Goal: Transaction & Acquisition: Purchase product/service

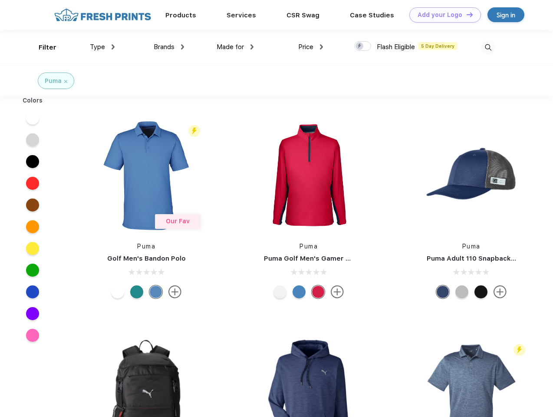
click at [442, 15] on link "Add your Logo Design Tool" at bounding box center [446, 14] width 72 height 15
click at [0, 0] on div "Design Tool" at bounding box center [0, 0] width 0 height 0
click at [466, 14] on link "Add your Logo Design Tool" at bounding box center [446, 14] width 72 height 15
click at [42, 47] on div "Filter" at bounding box center [48, 48] width 18 height 10
click at [103, 47] on span "Type" at bounding box center [97, 47] width 15 height 8
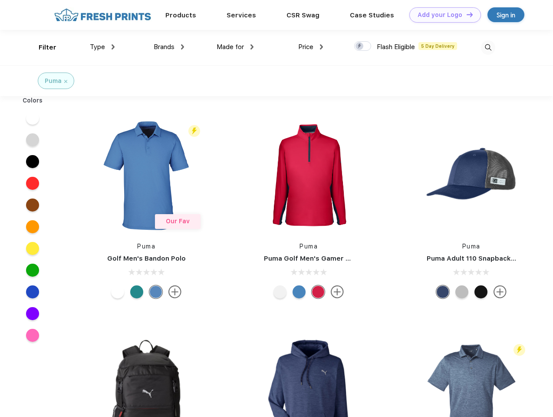
click at [169, 47] on span "Brands" at bounding box center [164, 47] width 21 height 8
click at [235, 47] on span "Made for" at bounding box center [230, 47] width 27 height 8
click at [311, 47] on span "Price" at bounding box center [305, 47] width 15 height 8
click at [363, 46] on div at bounding box center [362, 46] width 17 height 10
click at [360, 46] on input "checkbox" at bounding box center [357, 44] width 6 height 6
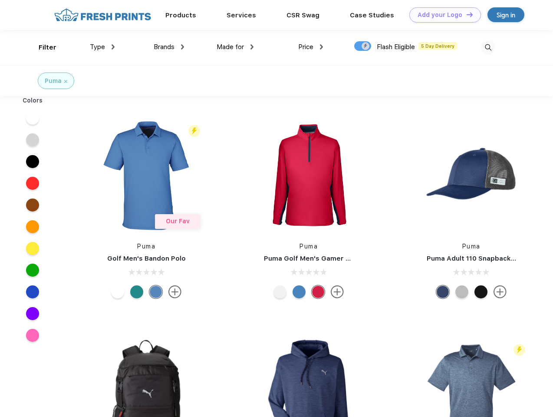
click at [488, 47] on img at bounding box center [488, 47] width 14 height 14
